Goal: Task Accomplishment & Management: Manage account settings

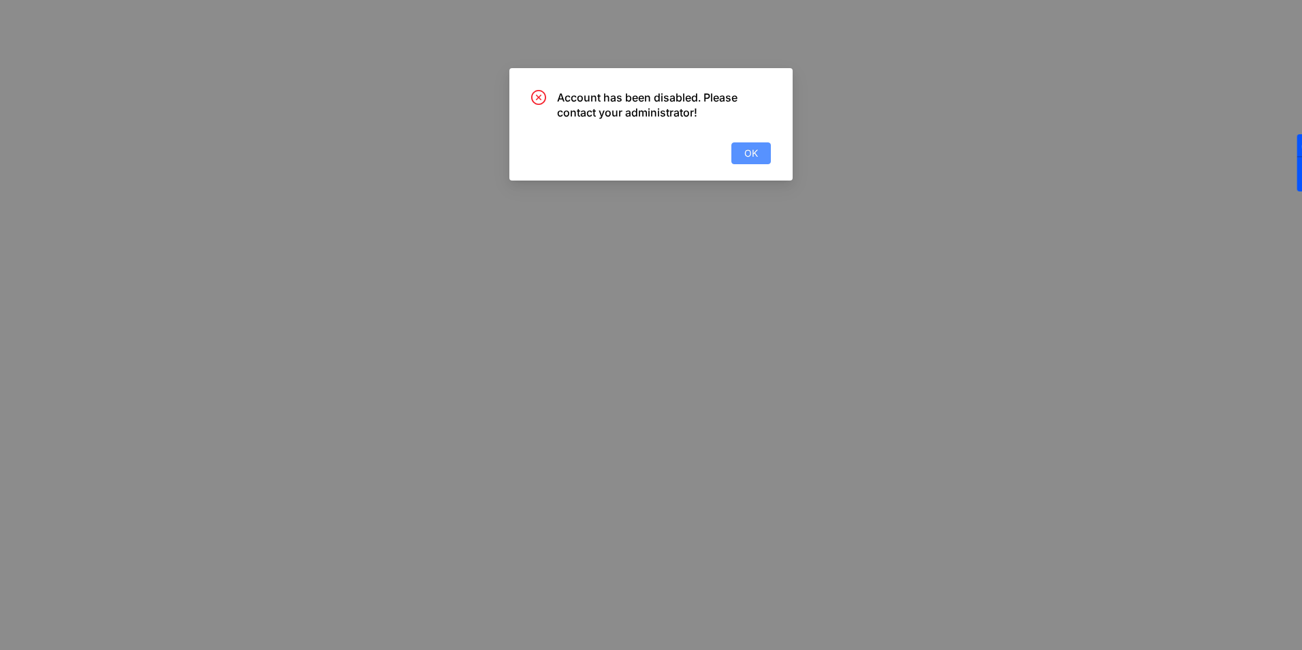
click at [752, 143] on button "OK" at bounding box center [750, 153] width 39 height 22
click at [754, 150] on span "OK" at bounding box center [751, 153] width 14 height 15
